Goal: Information Seeking & Learning: Check status

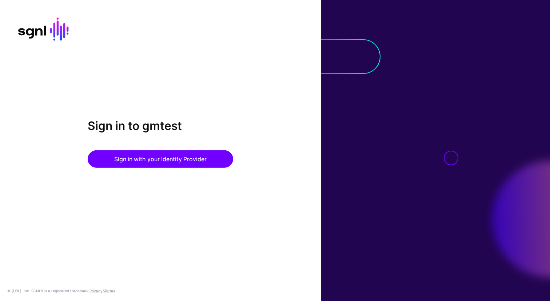
click at [162, 163] on button "Sign in with your Identity Provider" at bounding box center [160, 158] width 145 height 17
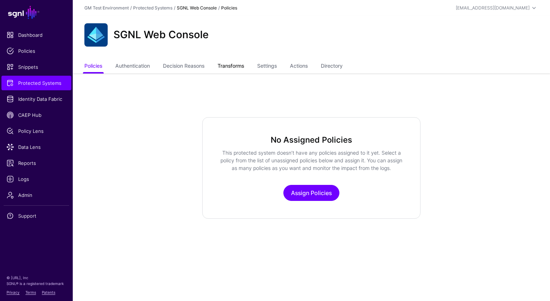
click at [234, 69] on link "Transforms" at bounding box center [231, 67] width 27 height 14
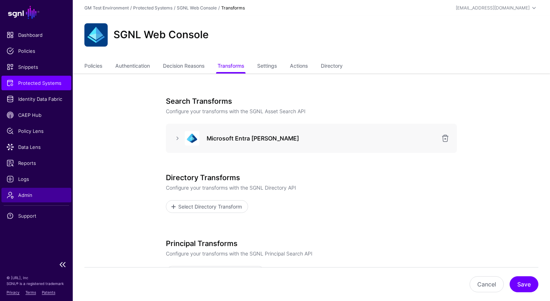
click at [22, 194] on span "Admin" at bounding box center [37, 194] width 60 height 7
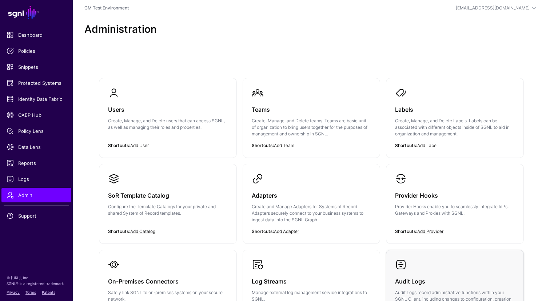
click at [400, 268] on span at bounding box center [401, 265] width 12 height 12
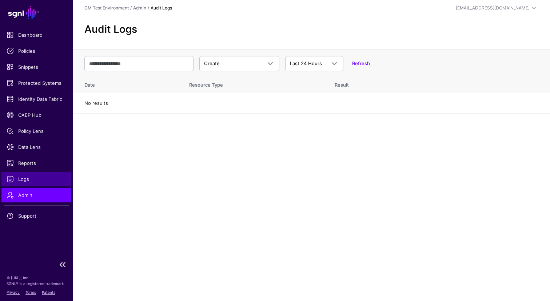
click at [26, 178] on span "Logs" at bounding box center [37, 178] width 60 height 7
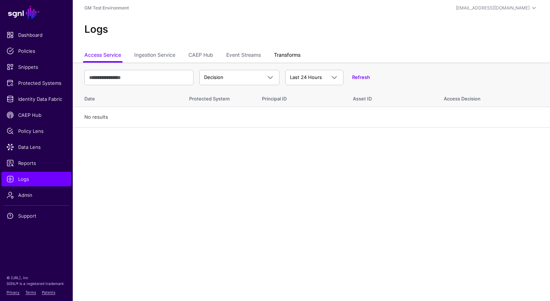
click at [277, 57] on link "Transforms" at bounding box center [287, 56] width 27 height 14
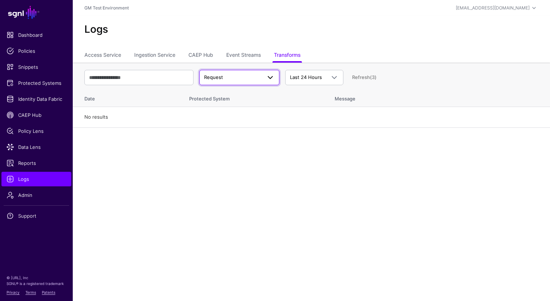
click at [271, 76] on span at bounding box center [270, 77] width 9 height 9
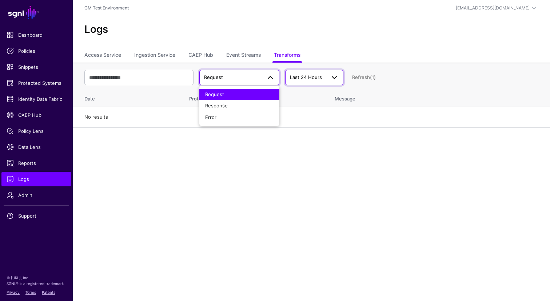
click at [307, 80] on span "Last 24 Hours" at bounding box center [308, 77] width 36 height 7
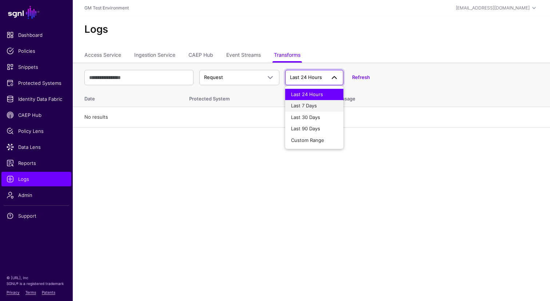
click at [305, 108] on div "Last 7 Days" at bounding box center [314, 105] width 47 height 7
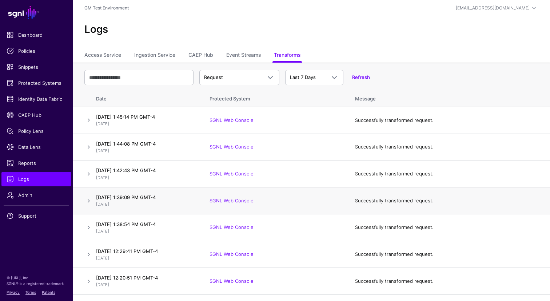
scroll to position [20, 0]
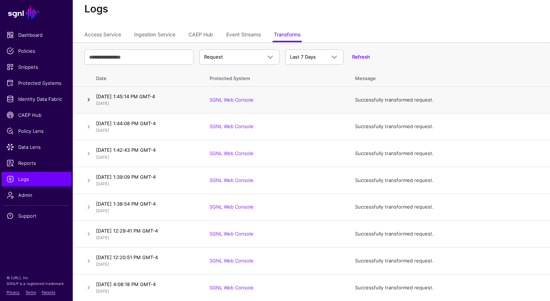
click at [89, 100] on link at bounding box center [88, 99] width 9 height 9
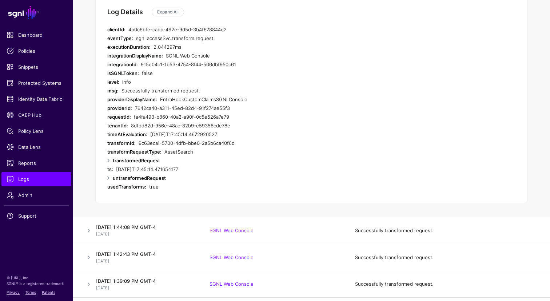
scroll to position [144, 0]
click at [108, 162] on link at bounding box center [108, 160] width 9 height 9
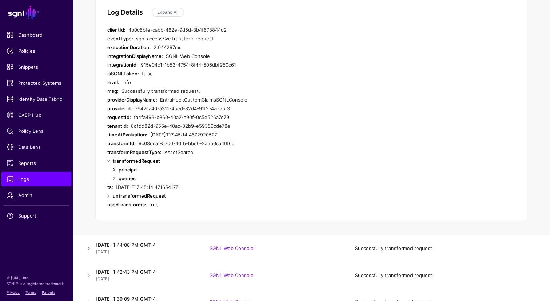
click at [115, 169] on link at bounding box center [114, 169] width 9 height 9
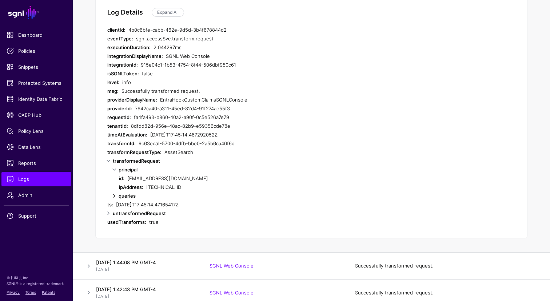
click at [115, 195] on link at bounding box center [114, 195] width 9 height 9
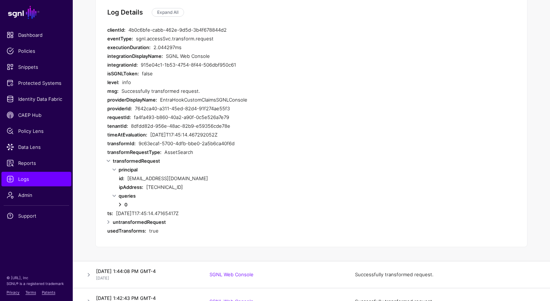
click at [121, 204] on link at bounding box center [120, 204] width 9 height 9
